Goal: Task Accomplishment & Management: Manage account settings

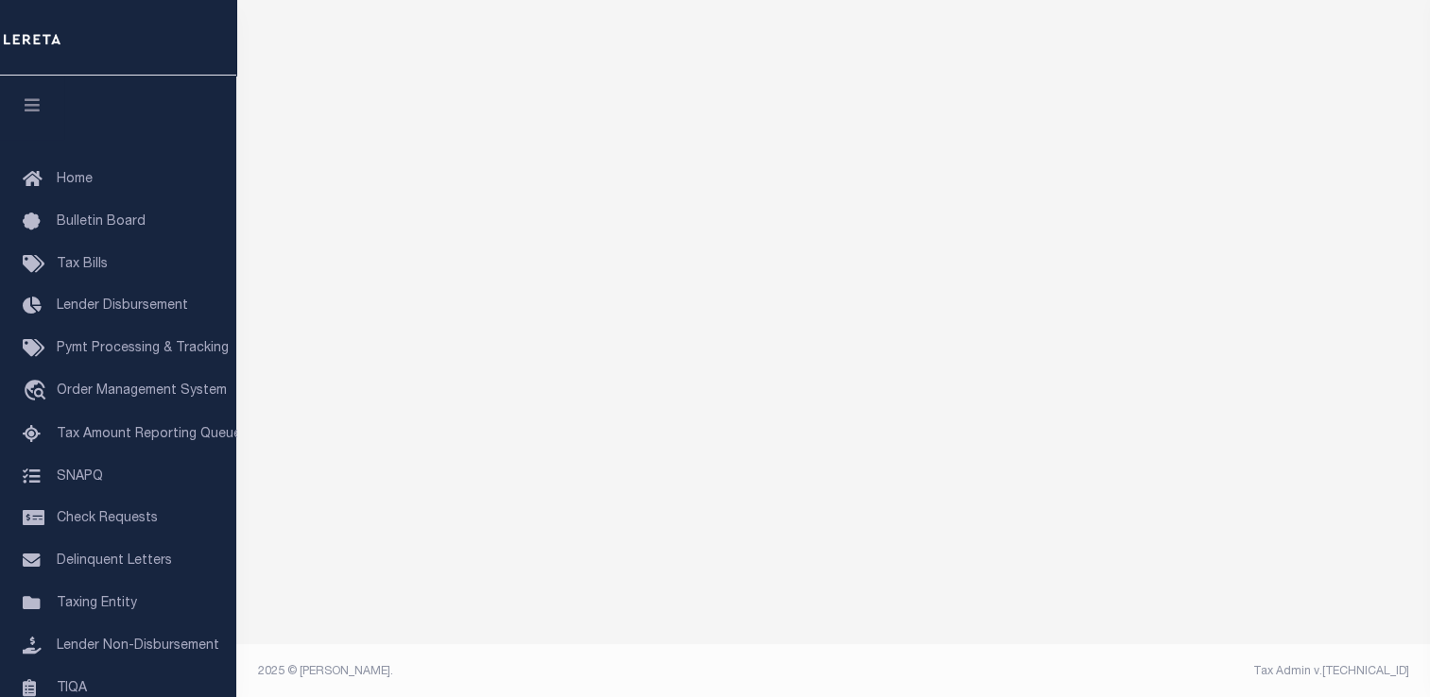
scroll to position [100, 0]
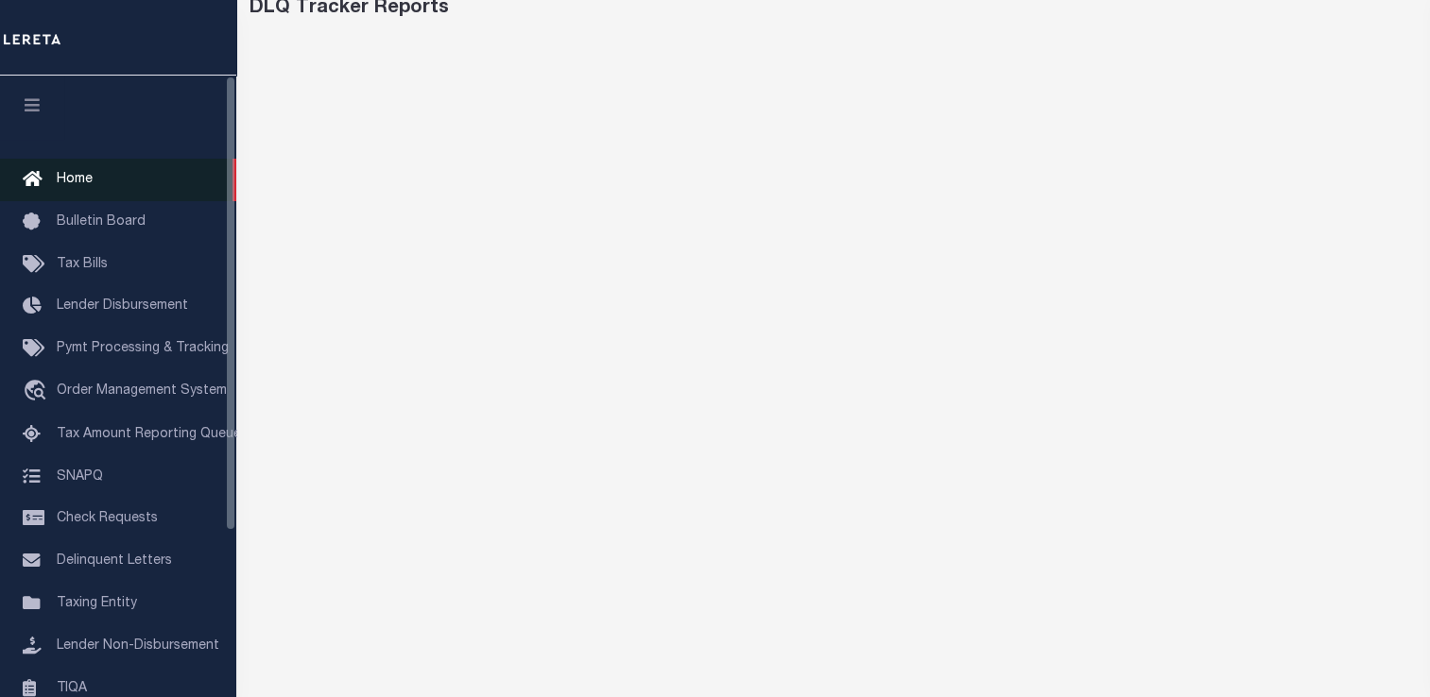
click at [93, 189] on link "Home" at bounding box center [118, 180] width 236 height 43
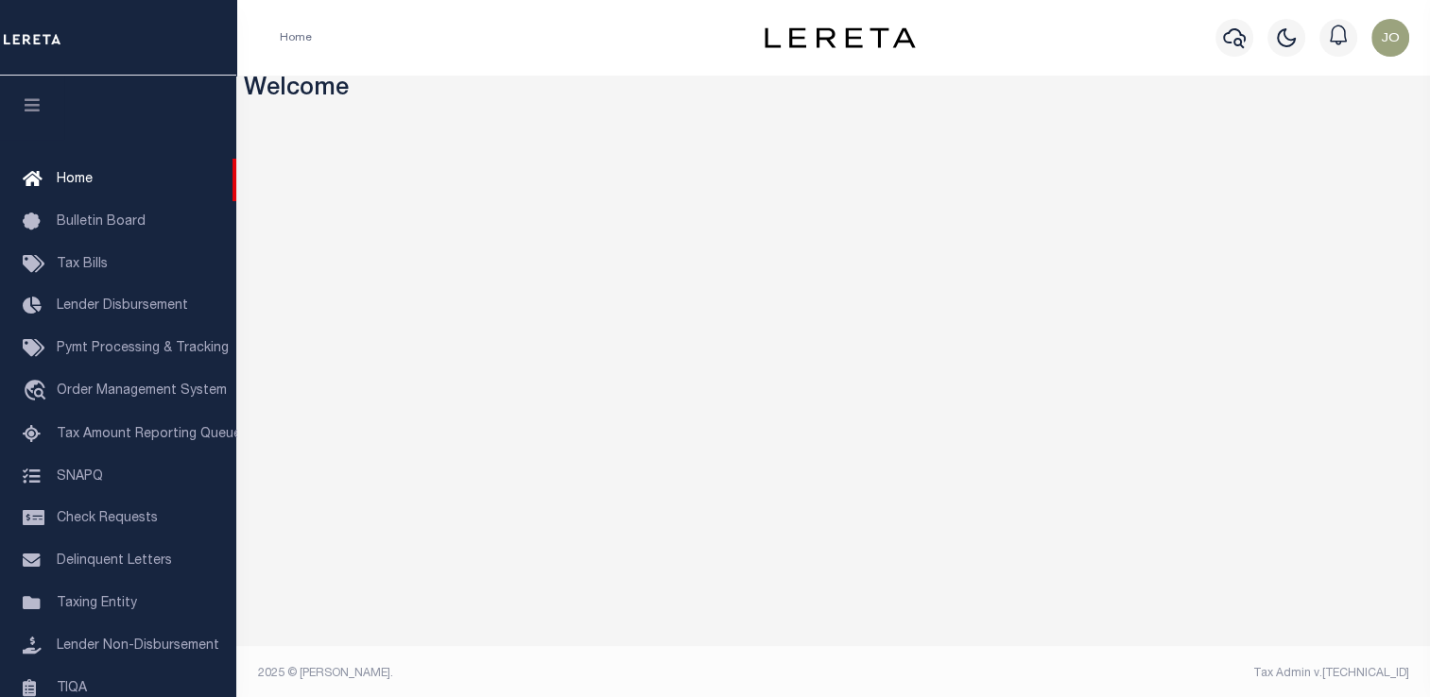
click at [1377, 46] on img "button" at bounding box center [1390, 38] width 38 height 38
click at [1306, 130] on span "Sign out" at bounding box center [1315, 134] width 54 height 13
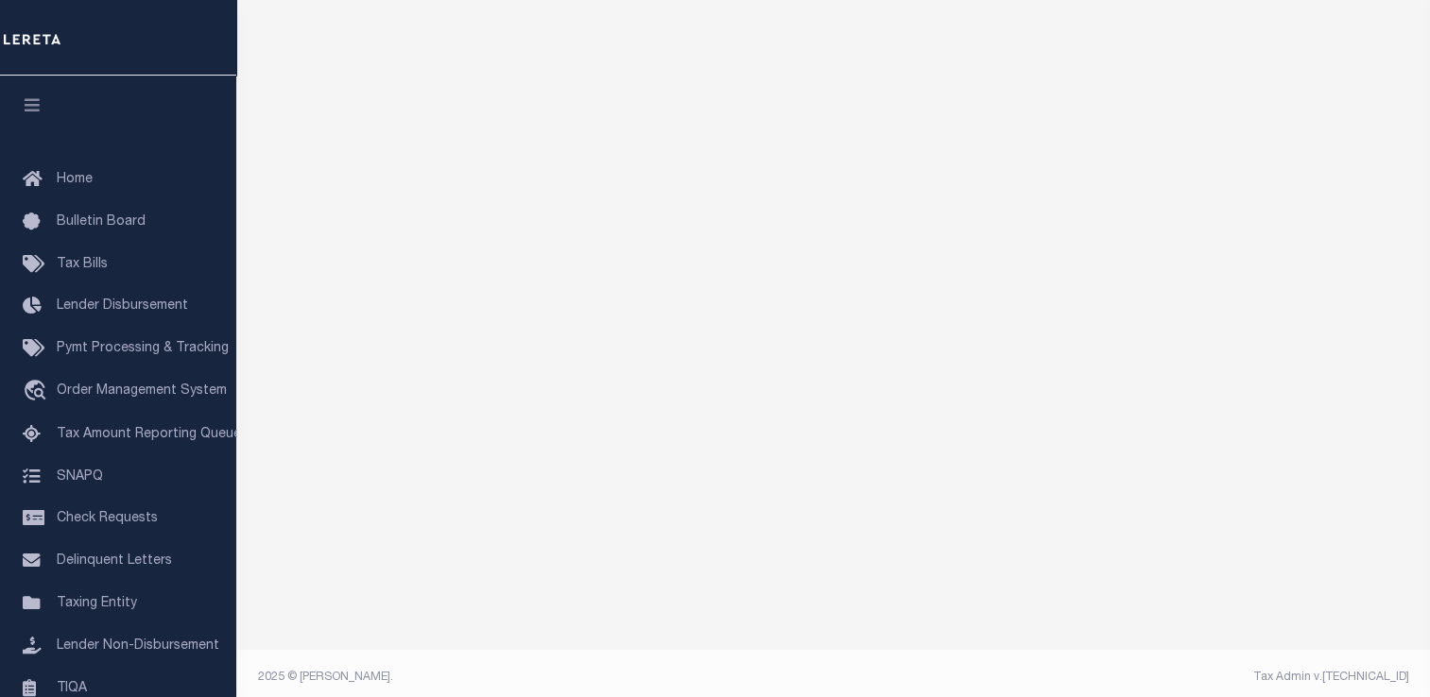
scroll to position [94, 0]
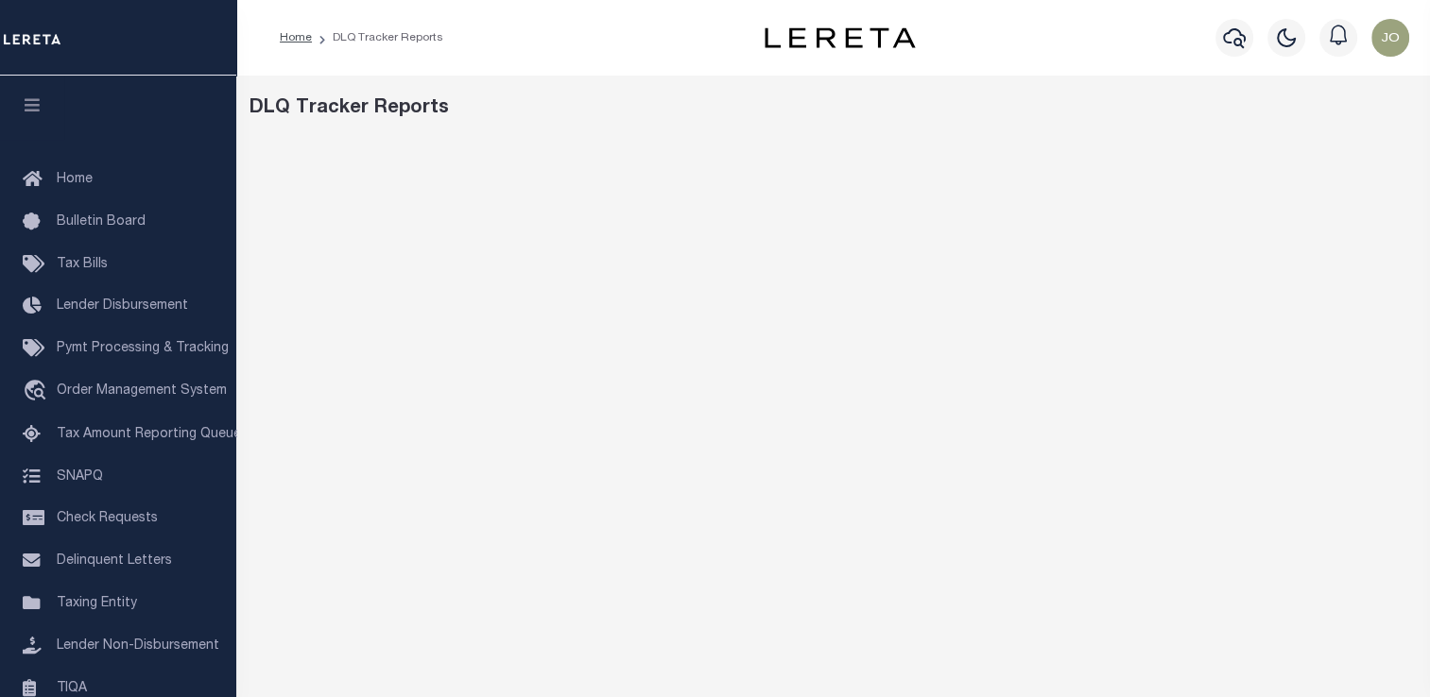
click at [1387, 43] on img "button" at bounding box center [1390, 38] width 38 height 38
click at [1323, 136] on span "Sign out" at bounding box center [1315, 134] width 54 height 13
